Goal: Communication & Community: Answer question/provide support

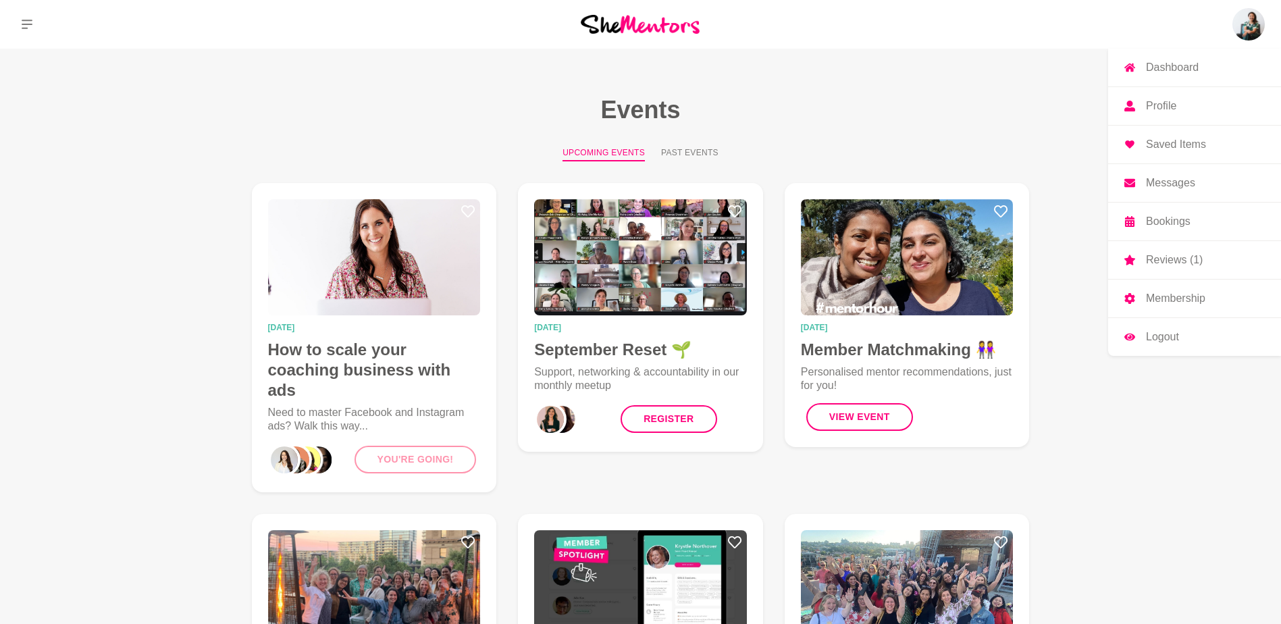
click at [1164, 182] on p "Messages" at bounding box center [1170, 183] width 49 height 11
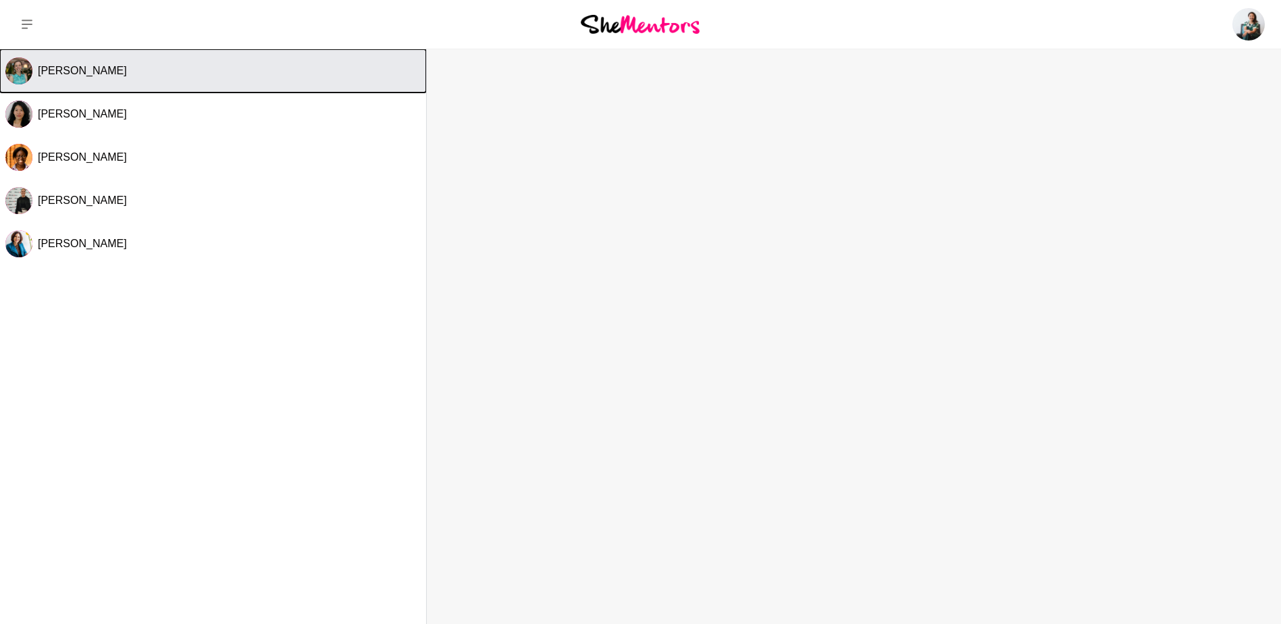
click at [61, 68] on span "Laura Aston" at bounding box center [82, 70] width 89 height 11
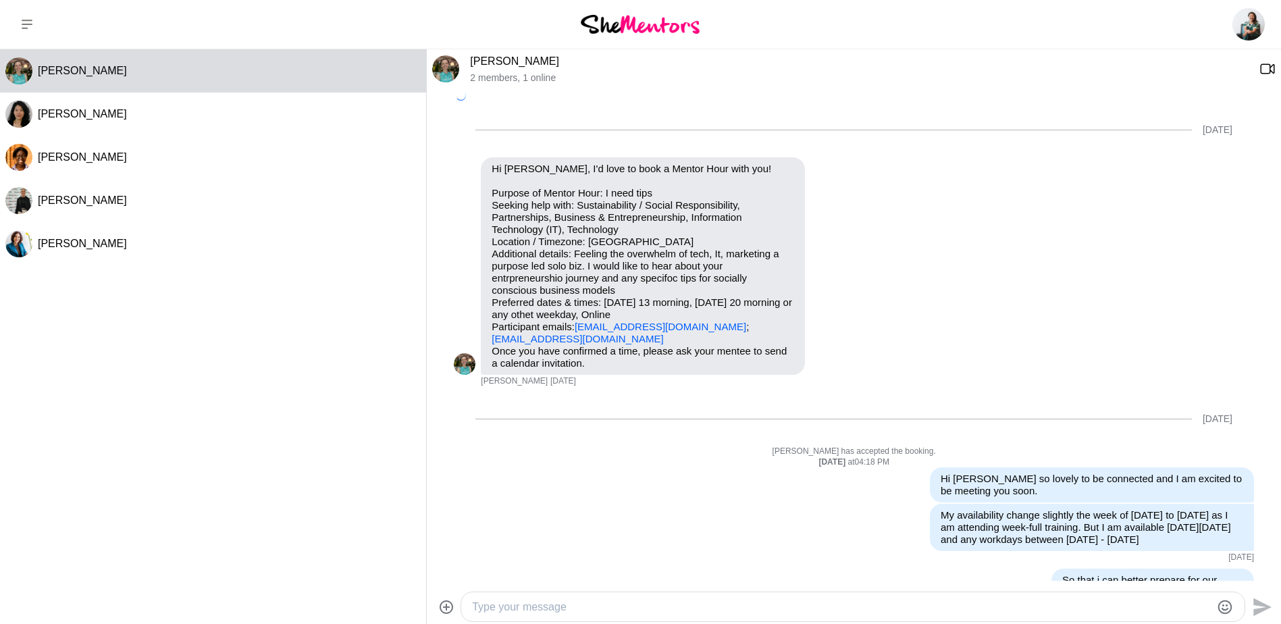
scroll to position [403, 0]
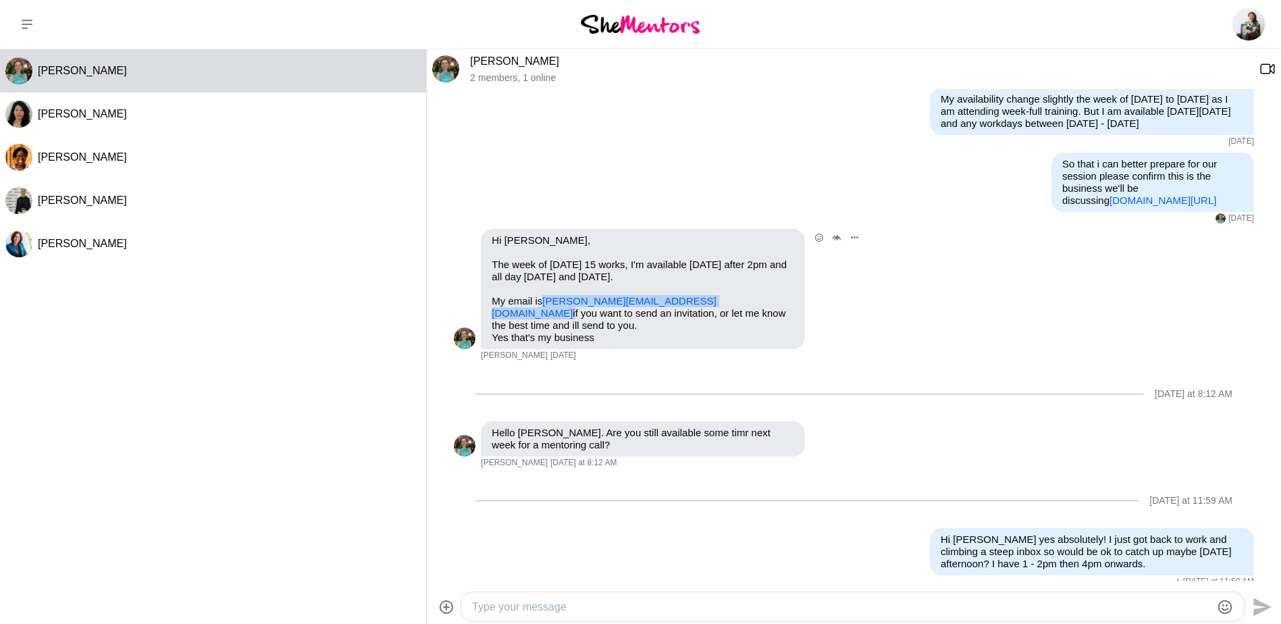
drag, startPoint x: 685, startPoint y: 299, endPoint x: 546, endPoint y: 297, distance: 139.2
click at [546, 297] on p "My email is laura.aston@wayfinderlabs.org if you want to send an invitation, or…" at bounding box center [643, 313] width 303 height 36
click at [542, 607] on textarea "Type your message" at bounding box center [841, 607] width 739 height 16
paste textarea "Join the meeting now"
type textarea "Join the meeting now"
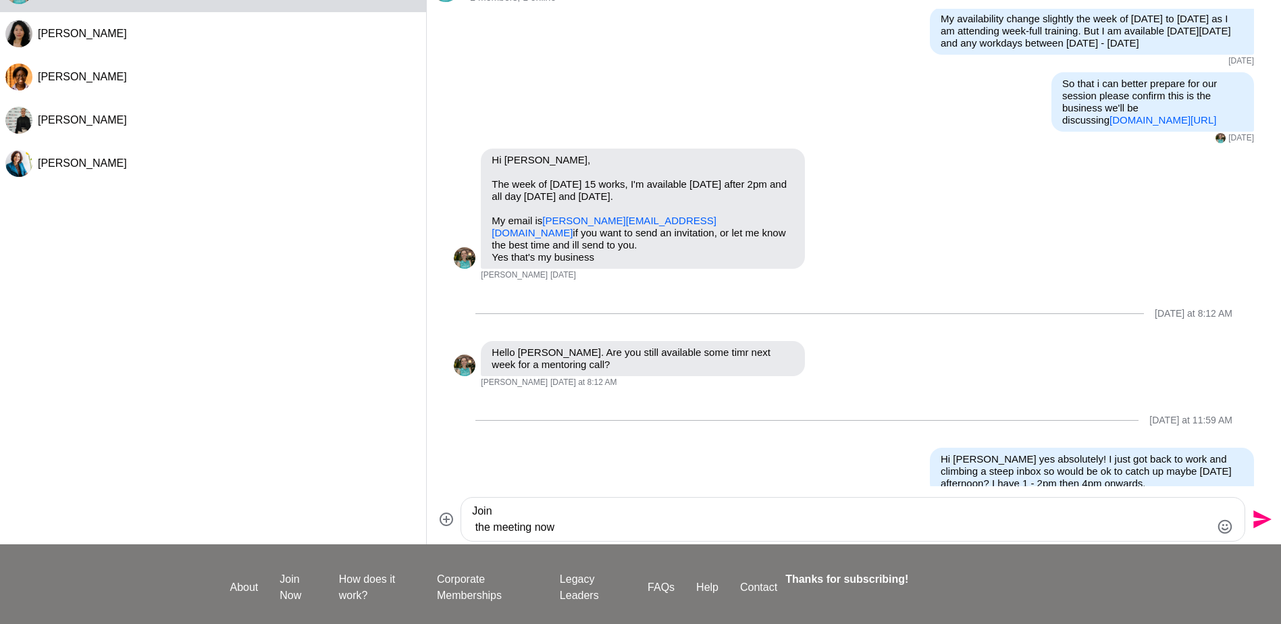
drag, startPoint x: 472, startPoint y: 594, endPoint x: 615, endPoint y: 619, distance: 145.4
click at [615, 619] on div "Dashboard Profile Saved Items Messages Bookings Reviews (1) Membership Logout D…" at bounding box center [640, 321] width 1281 height 803
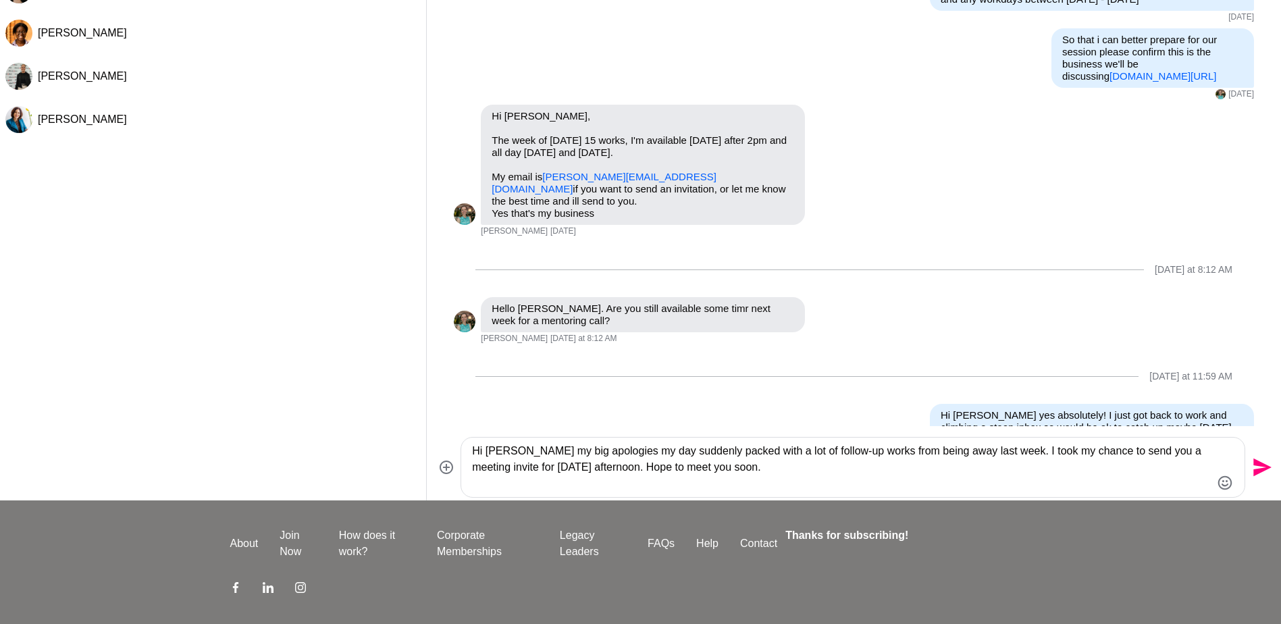
type textarea "Hi Laura my big apologies my day suddenly packed with a lot of follow-up works …"
click at [1257, 469] on icon "Send" at bounding box center [1261, 468] width 22 height 22
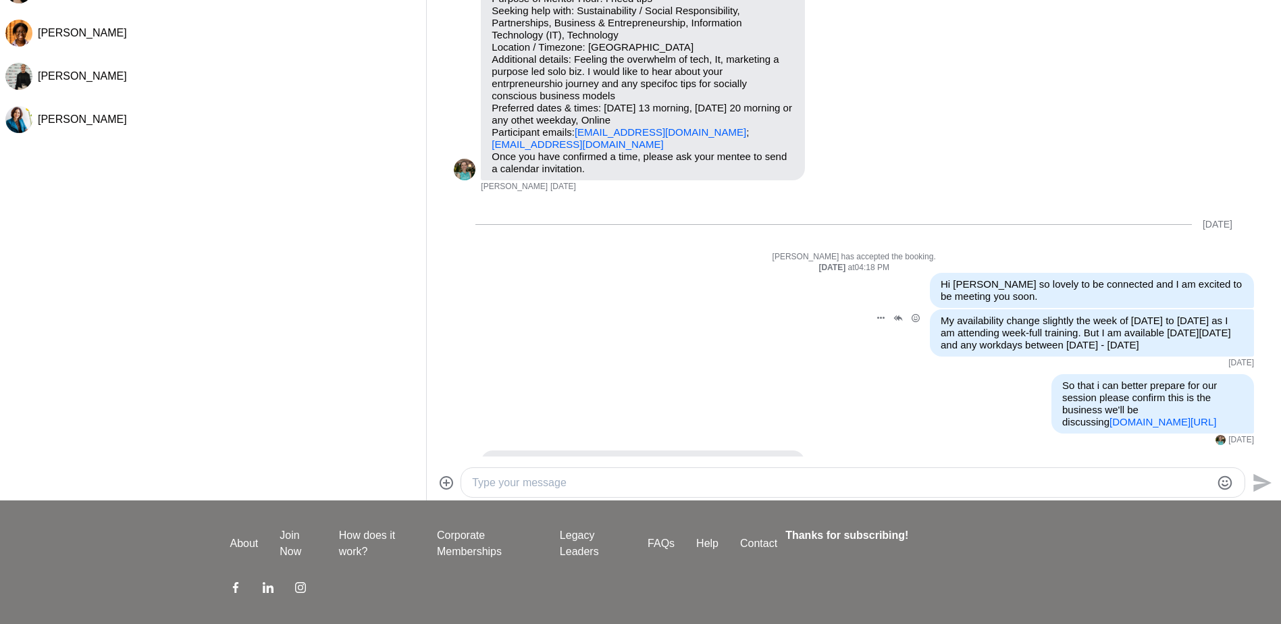
scroll to position [0, 0]
